Goal: Navigation & Orientation: Find specific page/section

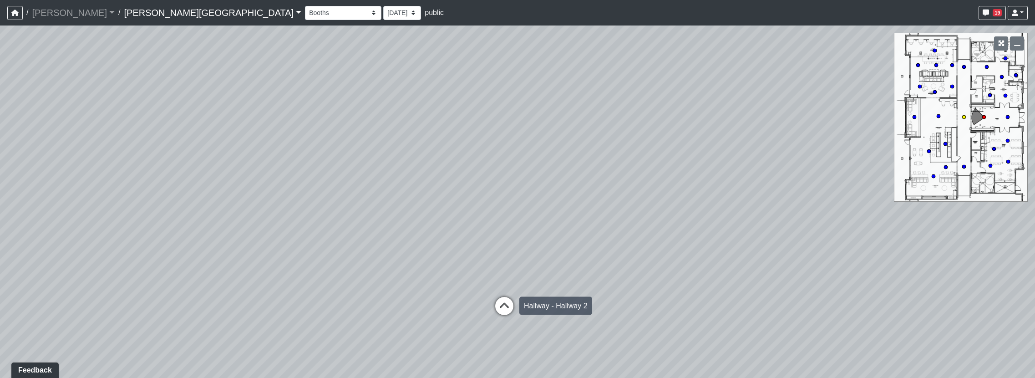
click at [504, 307] on icon at bounding box center [504, 310] width 27 height 27
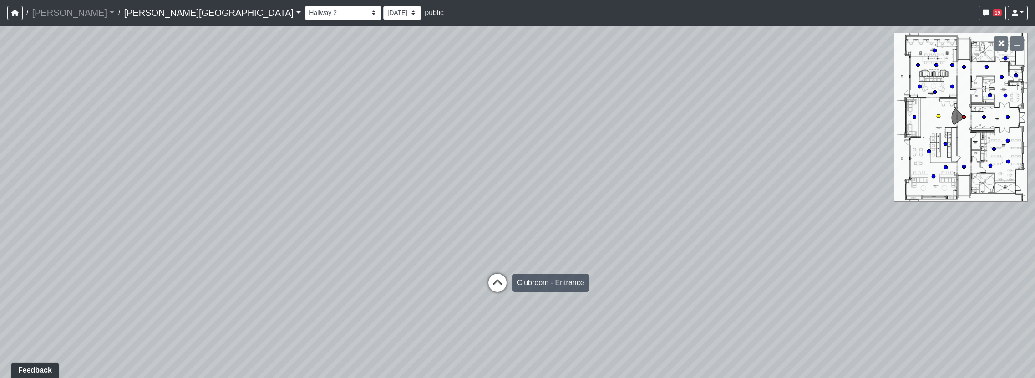
click at [500, 284] on icon at bounding box center [497, 287] width 27 height 27
click at [483, 282] on icon at bounding box center [481, 285] width 27 height 27
drag, startPoint x: 648, startPoint y: 212, endPoint x: 27, endPoint y: 204, distance: 620.4
click at [27, 204] on div "Loading... Hallway - Hallway 2 Loading... Entry Loading... Clubroom - Entrance …" at bounding box center [517, 201] width 1035 height 352
drag, startPoint x: 578, startPoint y: 219, endPoint x: 224, endPoint y: 253, distance: 354.8
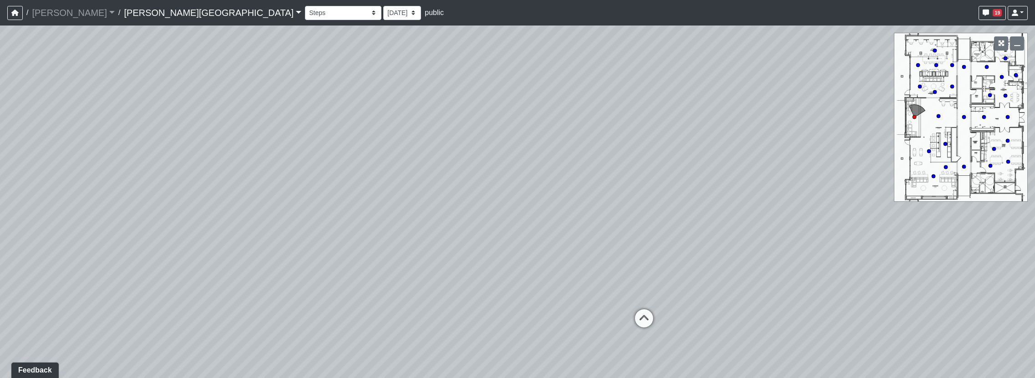
click at [224, 253] on div "Loading... Hallway - Hallway 2 Loading... Entry Loading... Clubroom - Entrance …" at bounding box center [517, 201] width 1035 height 352
click at [482, 328] on icon at bounding box center [477, 337] width 27 height 27
click at [634, 262] on icon at bounding box center [632, 266] width 27 height 27
select select "sFhFd7AATeQnHjeJ5y7w8h"
drag, startPoint x: 654, startPoint y: 265, endPoint x: 27, endPoint y: 240, distance: 626.8
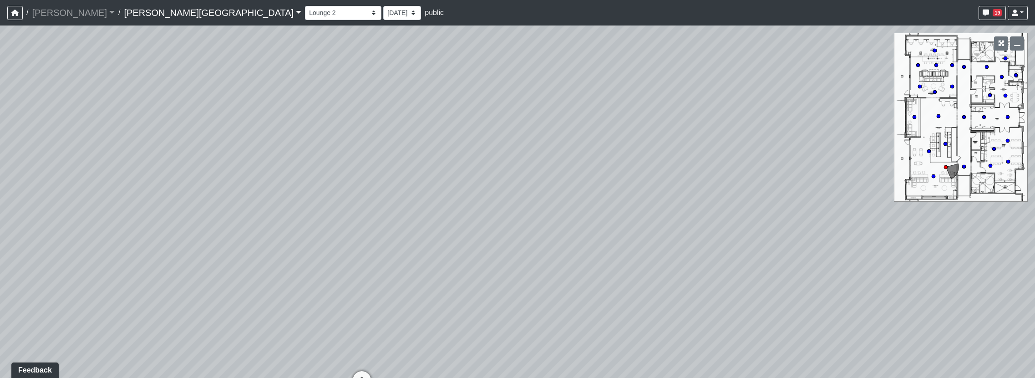
click at [27, 240] on div "Loading... Hallway - Hallway 2 Loading... Entry Loading... Clubroom - Entrance …" at bounding box center [517, 201] width 1035 height 352
drag, startPoint x: 304, startPoint y: 254, endPoint x: 147, endPoint y: 279, distance: 159.5
click at [147, 279] on div "Loading... Hallway - Hallway 2 Loading... Entry Loading... Clubroom - Entrance …" at bounding box center [517, 201] width 1035 height 352
click at [504, 301] on icon at bounding box center [504, 310] width 27 height 27
drag, startPoint x: 518, startPoint y: 236, endPoint x: 604, endPoint y: 63, distance: 193.8
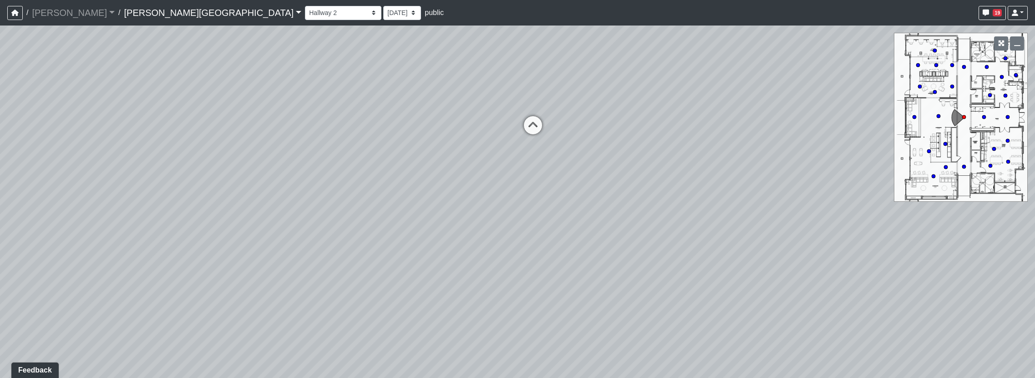
click at [604, 63] on div "Loading... Hallway - Hallway 2 Loading... Entry Loading... Clubroom - Entrance …" at bounding box center [517, 201] width 1035 height 352
click at [1008, 163] on circle at bounding box center [1008, 162] width 4 height 4
drag, startPoint x: 827, startPoint y: 195, endPoint x: 702, endPoint y: 273, distance: 147.5
click at [702, 273] on div "Loading... Hallway - Hallway 2 Loading... Entry Loading... Clubroom - Entrance …" at bounding box center [517, 201] width 1035 height 352
drag, startPoint x: 395, startPoint y: 234, endPoint x: 751, endPoint y: 197, distance: 357.9
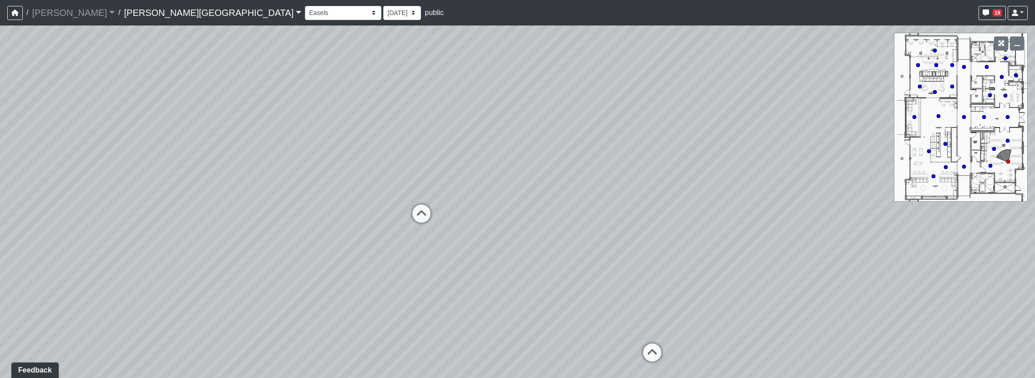
click at [751, 197] on div "Loading... Hallway - Hallway 2 Loading... Entry Loading... Clubroom - Entrance …" at bounding box center [517, 201] width 1035 height 352
drag, startPoint x: 556, startPoint y: 229, endPoint x: 858, endPoint y: 205, distance: 303.7
click at [858, 205] on div "Loading... Hallway - Hallway 2 Loading... Entry Loading... Clubroom - Entrance …" at bounding box center [517, 201] width 1035 height 352
drag, startPoint x: 219, startPoint y: 183, endPoint x: 643, endPoint y: 156, distance: 424.6
click at [643, 156] on div "Loading... Hallway - Hallway 2 Loading... Entry Loading... Clubroom - Entrance …" at bounding box center [517, 201] width 1035 height 352
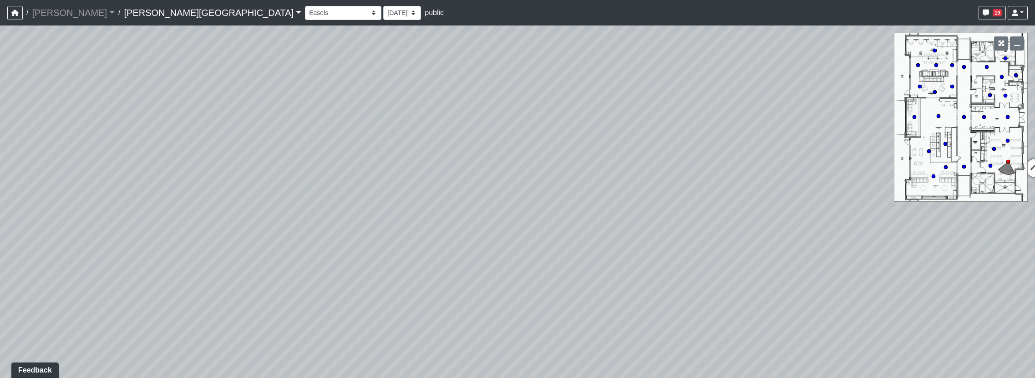
drag, startPoint x: 423, startPoint y: 175, endPoint x: 606, endPoint y: 175, distance: 183.0
click at [606, 175] on div "Loading... Hallway - Hallway 2 Loading... Entry Loading... Clubroom - Entrance …" at bounding box center [517, 201] width 1035 height 352
drag, startPoint x: 671, startPoint y: 169, endPoint x: 678, endPoint y: 169, distance: 7.3
click at [678, 169] on div "Loading... Hallway - Hallway 2 Loading... Entry Loading... Clubroom - Entrance …" at bounding box center [517, 201] width 1035 height 352
drag, startPoint x: 506, startPoint y: 188, endPoint x: 797, endPoint y: 223, distance: 293.8
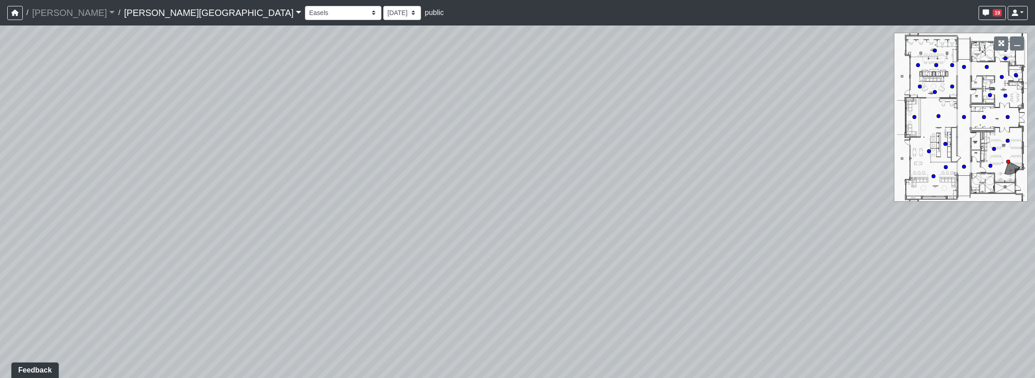
click at [797, 223] on div "Loading... Hallway - Hallway 2 Loading... Entry Loading... Clubroom - Entrance …" at bounding box center [517, 201] width 1035 height 352
drag, startPoint x: 484, startPoint y: 192, endPoint x: 1038, endPoint y: 194, distance: 553.5
click at [1035, 194] on html "/ [PERSON_NAME] Loading... / [PERSON_NAME][GEOGRAPHIC_DATA][PERSON_NAME] Loadin…" at bounding box center [517, 189] width 1035 height 378
drag, startPoint x: 547, startPoint y: 212, endPoint x: 906, endPoint y: 203, distance: 359.2
click at [906, 203] on div "Loading... Hallway - Hallway 2 Loading... Entry Loading... Clubroom - Entrance …" at bounding box center [517, 201] width 1035 height 352
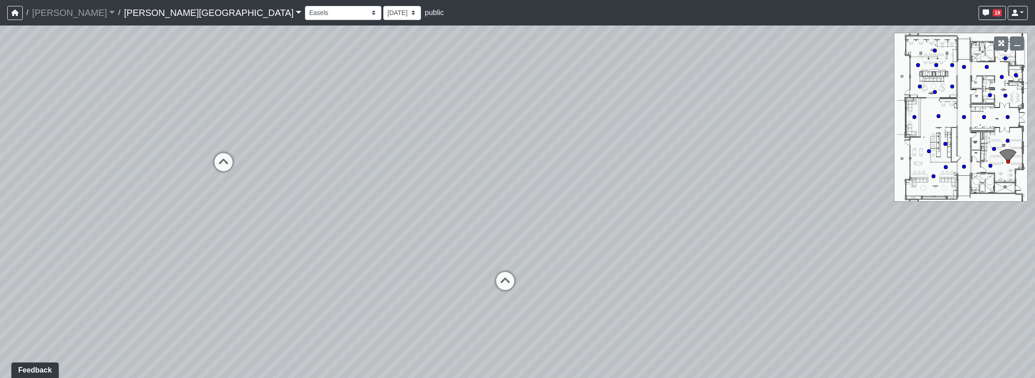
drag, startPoint x: 387, startPoint y: 180, endPoint x: 557, endPoint y: 179, distance: 169.8
click at [557, 179] on div "Loading... Hallway - Hallway 2 Loading... Entry Loading... Clubroom - Entrance …" at bounding box center [517, 201] width 1035 height 352
click at [502, 275] on icon at bounding box center [505, 285] width 27 height 27
click at [463, 161] on icon at bounding box center [459, 167] width 27 height 27
click at [471, 227] on icon at bounding box center [471, 240] width 27 height 27
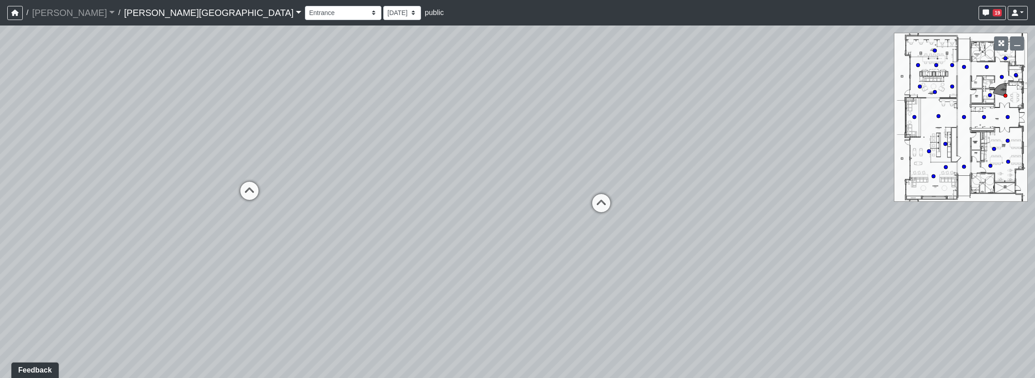
drag, startPoint x: 471, startPoint y: 238, endPoint x: 750, endPoint y: 297, distance: 285.1
click at [839, 296] on div "Loading... Hallway - Hallway 2 Loading... Entry Loading... Clubroom - Entrance …" at bounding box center [517, 201] width 1035 height 352
drag, startPoint x: 472, startPoint y: 259, endPoint x: 364, endPoint y: 259, distance: 107.9
click at [292, 267] on div "Loading... Hallway - Hallway 2 Loading... Entry Loading... Clubroom - Entrance …" at bounding box center [517, 201] width 1035 height 352
click at [608, 218] on icon at bounding box center [600, 224] width 27 height 27
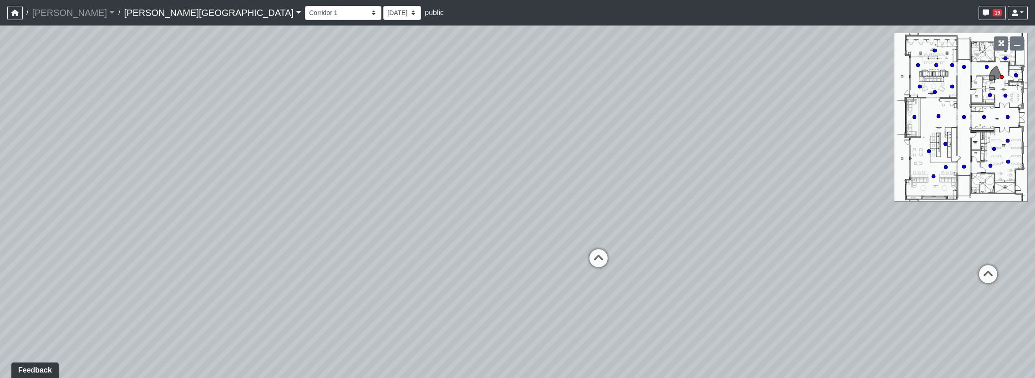
drag, startPoint x: 558, startPoint y: 246, endPoint x: 867, endPoint y: 299, distance: 313.6
click at [939, 296] on div "Loading... Hallway - Hallway 2 Loading... Entry Loading... Clubroom - Entrance …" at bounding box center [517, 201] width 1035 height 352
drag, startPoint x: 723, startPoint y: 304, endPoint x: 465, endPoint y: 298, distance: 257.7
click at [465, 298] on div "Loading... Hallway - Hallway 2 Loading... Entry Loading... Clubroom - Entrance …" at bounding box center [517, 201] width 1035 height 352
click at [591, 278] on icon at bounding box center [586, 287] width 27 height 27
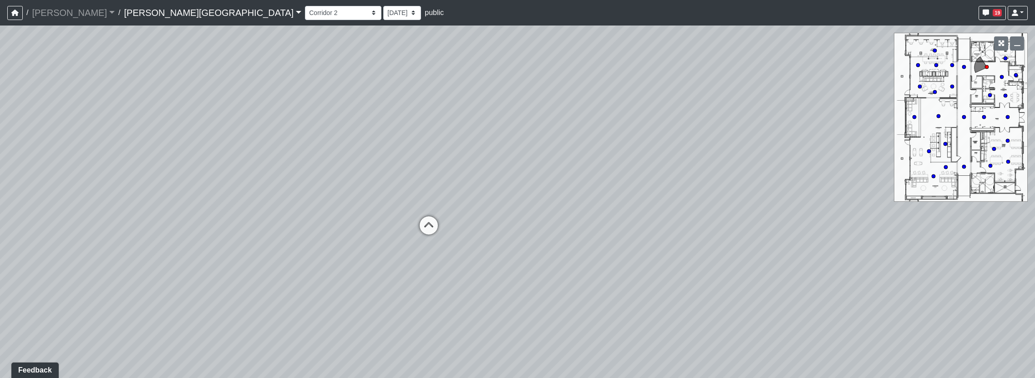
drag, startPoint x: 432, startPoint y: 261, endPoint x: 488, endPoint y: 217, distance: 71.6
click at [488, 217] on div "Loading... Hallway - Hallway 2 Loading... Entry Loading... Clubroom - Entrance …" at bounding box center [517, 201] width 1035 height 352
click at [433, 228] on icon at bounding box center [428, 229] width 27 height 27
select select "ednKiEWjjirohECVXHa9FC"
drag, startPoint x: 503, startPoint y: 230, endPoint x: 433, endPoint y: 277, distance: 84.6
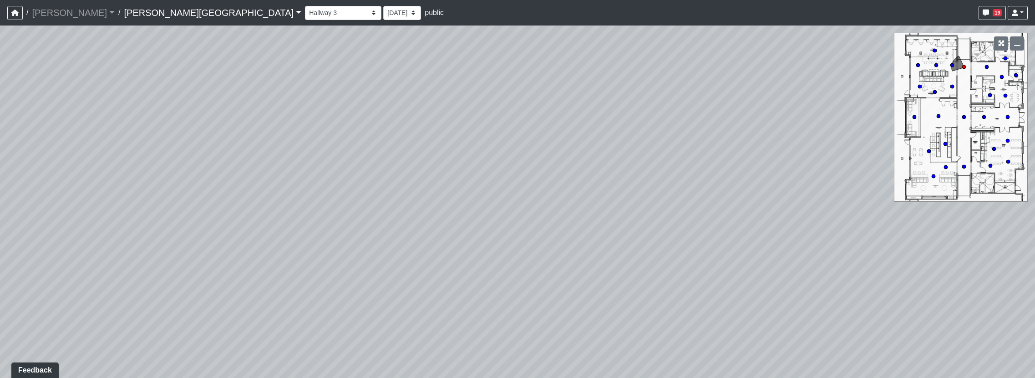
click at [433, 277] on div "Loading... Hallway - Hallway 2 Loading... Entry Loading... Clubroom - Entrance …" at bounding box center [517, 201] width 1035 height 352
